Goal: Navigation & Orientation: Go to known website

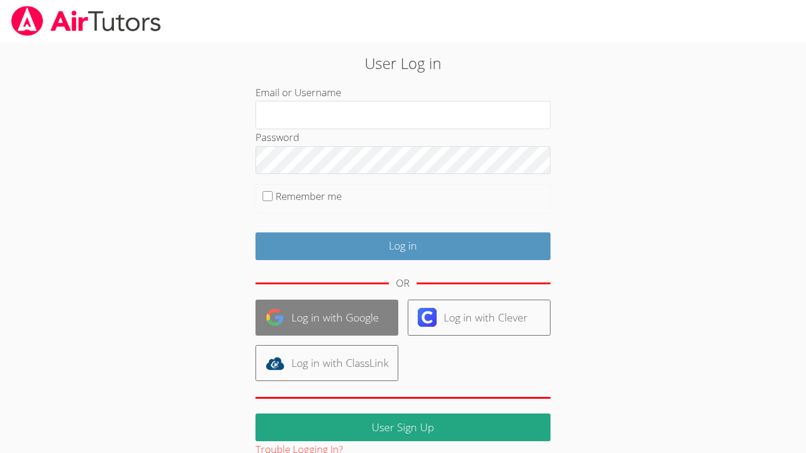
click at [363, 319] on link "Log in with Google" at bounding box center [326, 318] width 143 height 36
